Goal: Find specific page/section: Find specific page/section

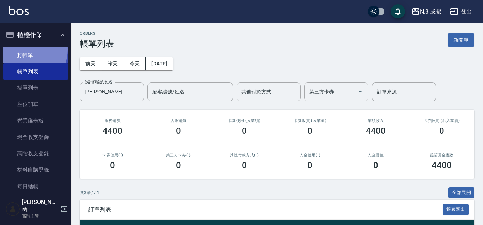
click at [26, 49] on link "打帳單" at bounding box center [36, 55] width 66 height 16
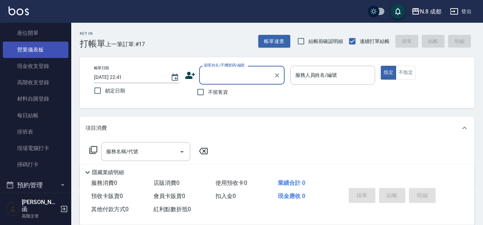
scroll to position [142, 0]
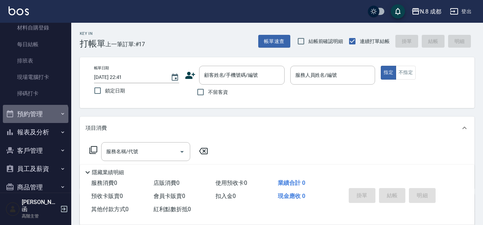
click at [35, 116] on button "預約管理" at bounding box center [36, 114] width 66 height 19
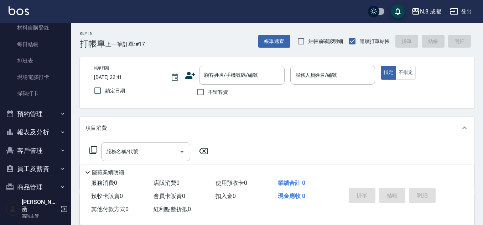
click at [36, 134] on button "報表及分析" at bounding box center [36, 132] width 66 height 19
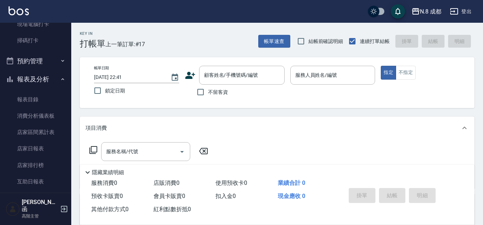
scroll to position [285, 0]
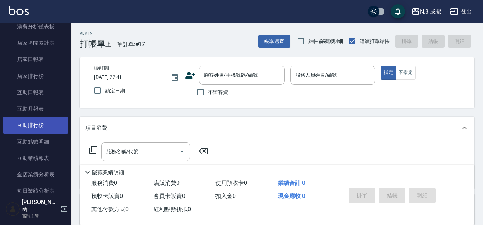
click at [42, 125] on link "互助排行榜" at bounding box center [36, 125] width 66 height 16
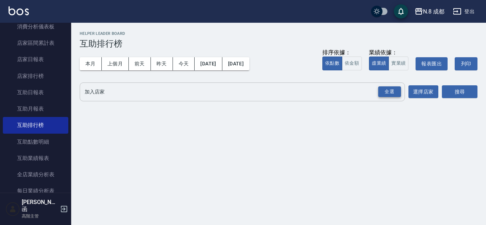
click at [396, 95] on div "全選" at bounding box center [389, 92] width 23 height 11
click at [447, 88] on button "搜尋" at bounding box center [460, 92] width 36 height 13
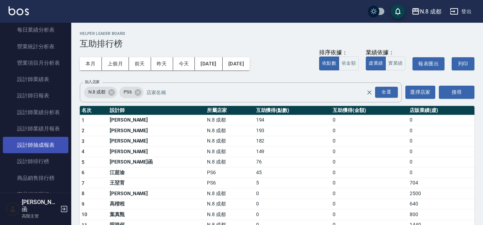
scroll to position [463, 0]
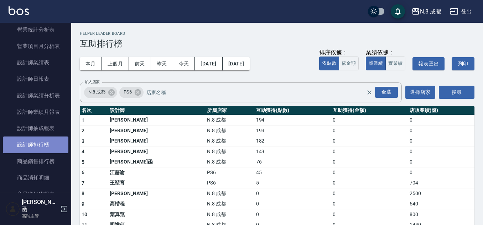
click at [42, 141] on link "設計師排行榜" at bounding box center [36, 145] width 66 height 16
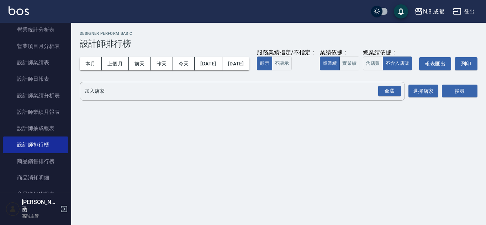
drag, startPoint x: 388, startPoint y: 104, endPoint x: 408, endPoint y: 102, distance: 20.1
click at [388, 97] on div "全選" at bounding box center [389, 91] width 23 height 11
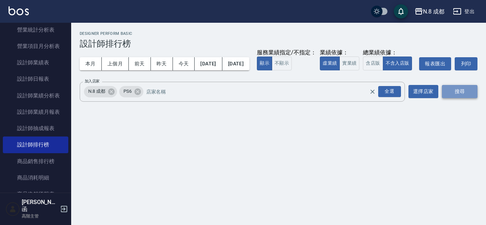
click at [451, 98] on button "搜尋" at bounding box center [460, 91] width 36 height 13
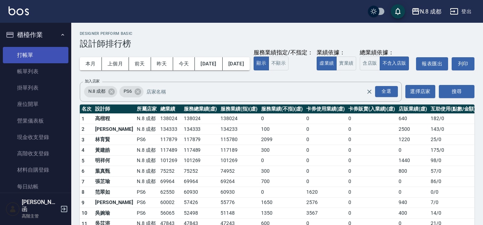
click at [49, 48] on link "打帳單" at bounding box center [36, 55] width 66 height 16
